Goal: Task Accomplishment & Management: Use online tool/utility

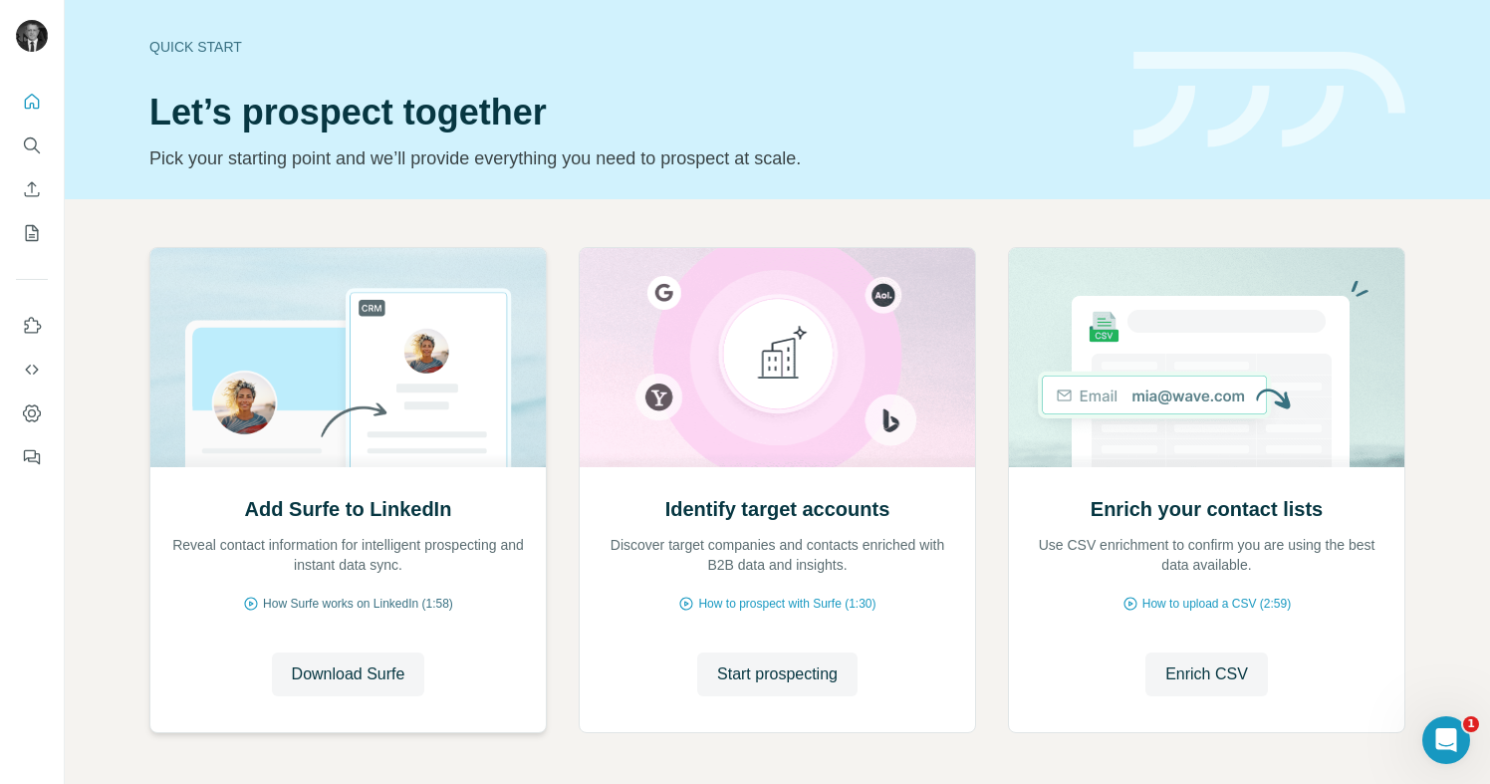
click at [363, 605] on span "How Surfe works on LinkedIn (1:58)" at bounding box center [358, 603] width 190 height 18
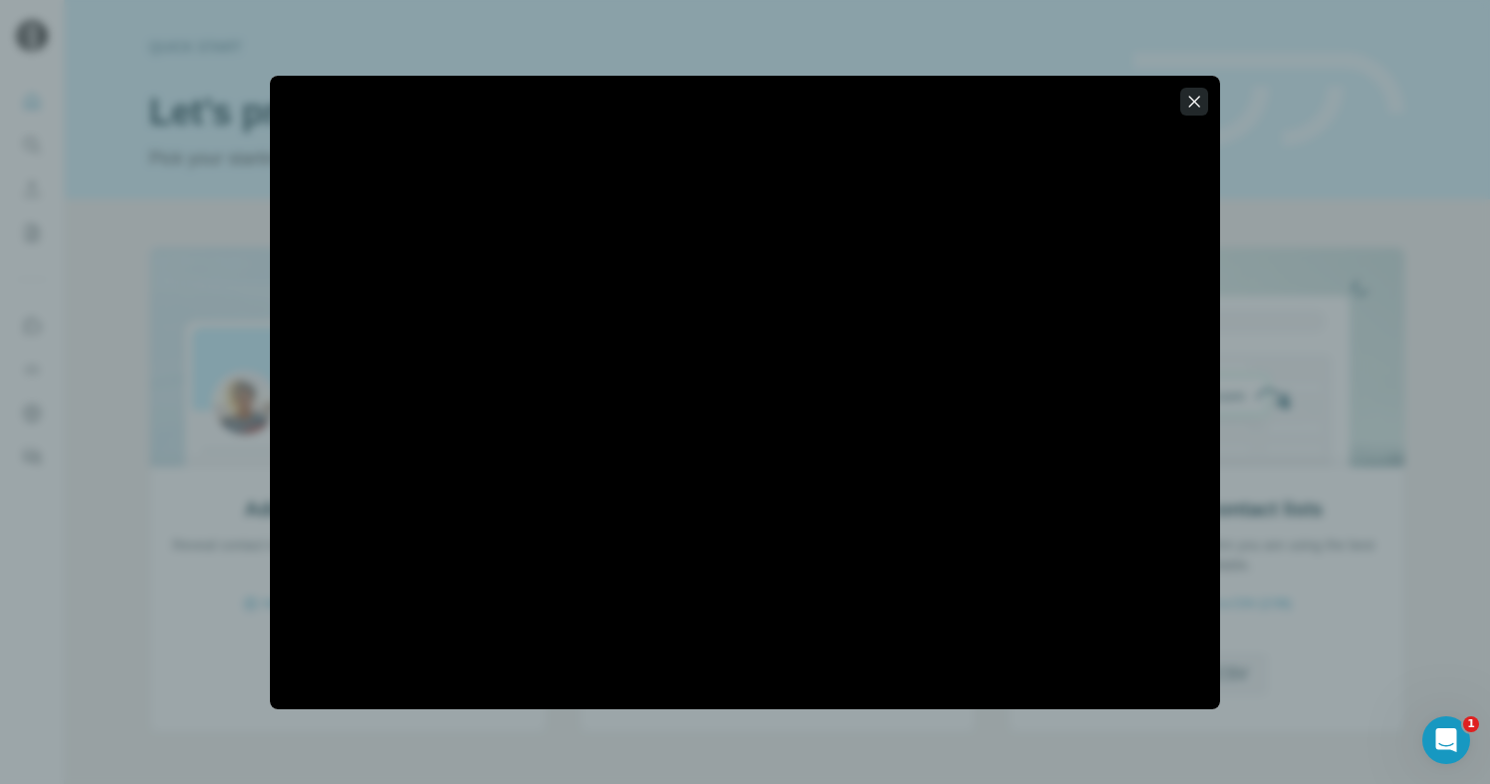
click at [1195, 105] on icon "button" at bounding box center [1194, 102] width 20 height 20
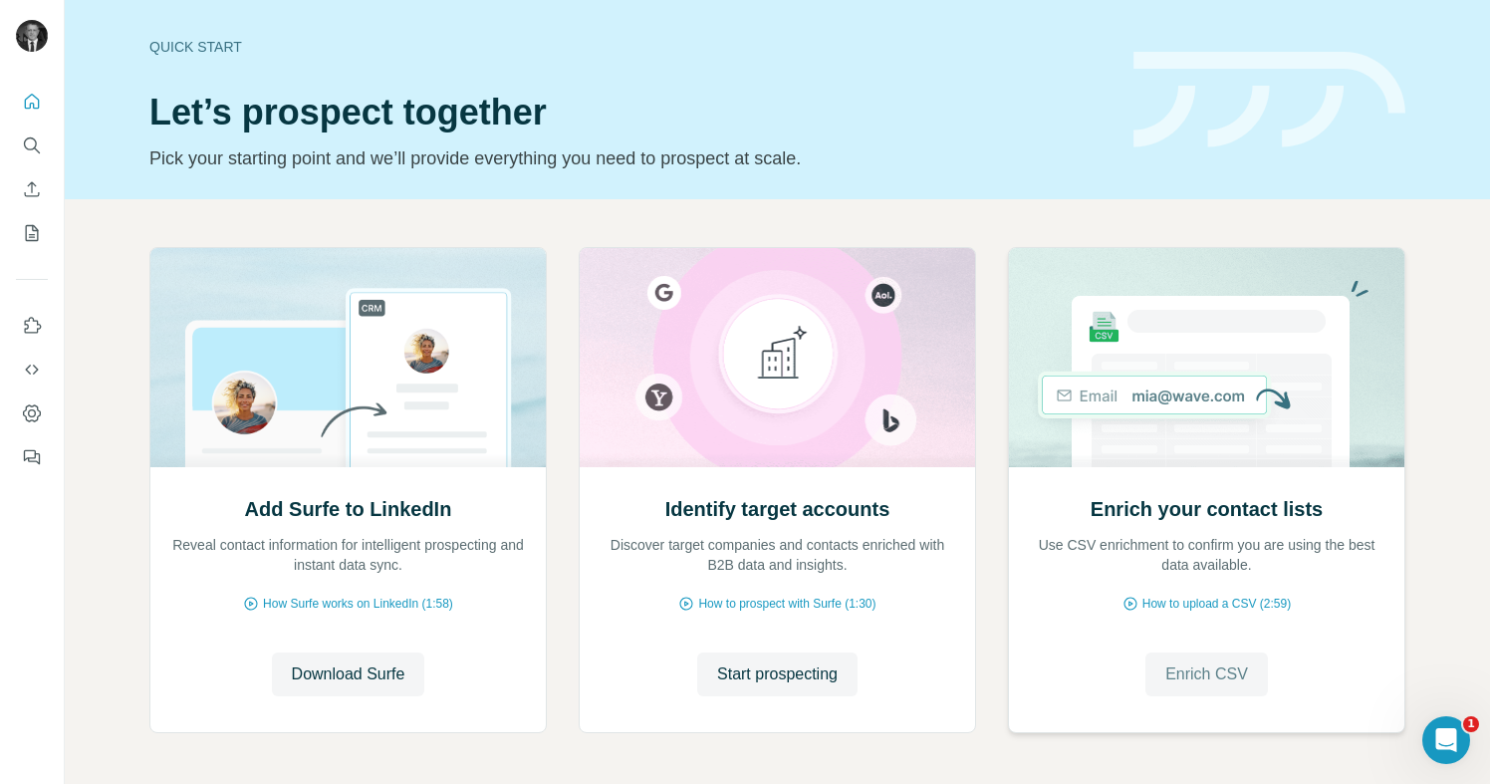
click at [1179, 673] on span "Enrich CSV" at bounding box center [1206, 674] width 83 height 24
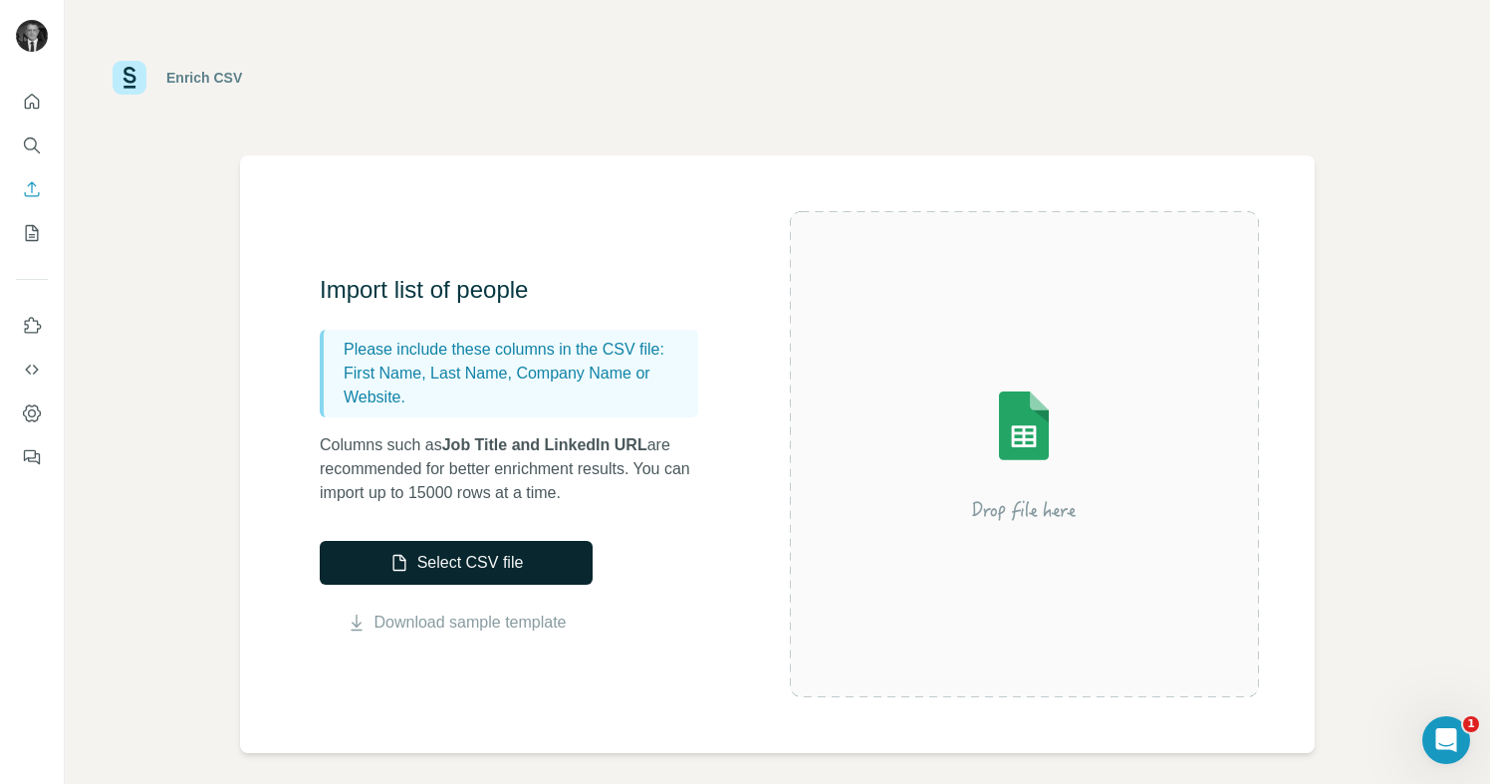
click at [483, 564] on button "Select CSV file" at bounding box center [456, 563] width 273 height 44
click at [25, 104] on icon "Quick start" at bounding box center [32, 101] width 15 height 15
